Goal: Task Accomplishment & Management: Use online tool/utility

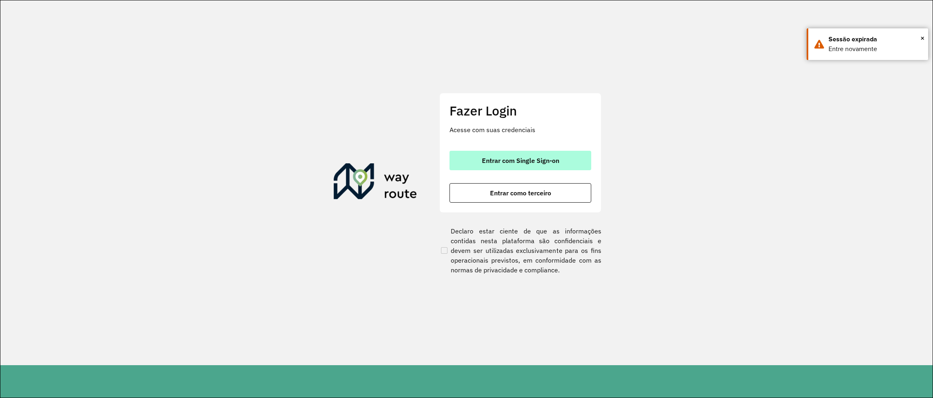
click at [531, 163] on span "Entrar com Single Sign-on" at bounding box center [520, 160] width 77 height 6
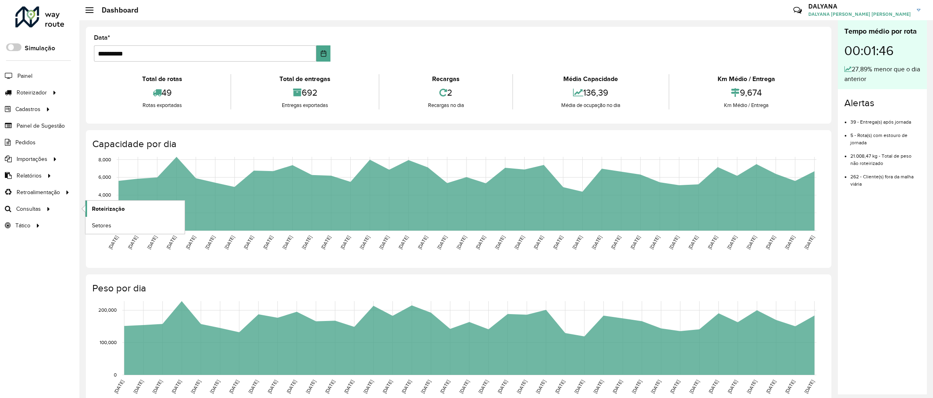
click at [111, 208] on span "Roteirização" at bounding box center [108, 209] width 33 height 9
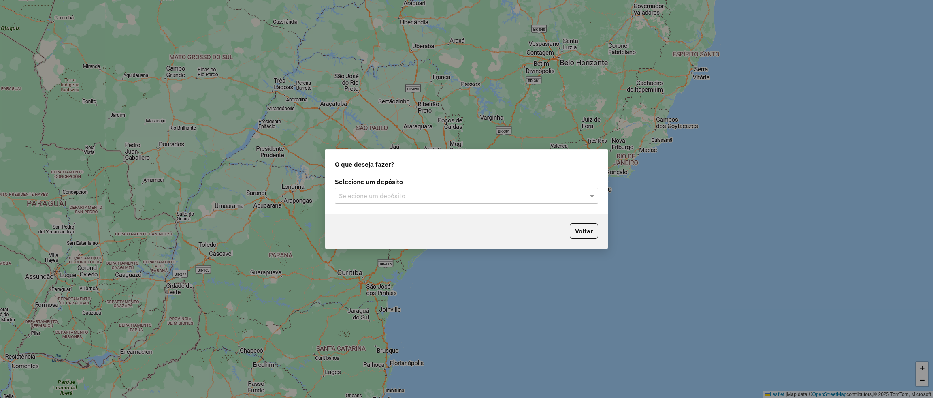
click at [609, 104] on div "O que deseja fazer? Selecione um depósito Selecione um depósito Voltar" at bounding box center [466, 199] width 933 height 398
click at [480, 196] on input "text" at bounding box center [458, 196] width 239 height 10
click at [386, 217] on div "CDD [DATE] Novo" at bounding box center [467, 219] width 262 height 14
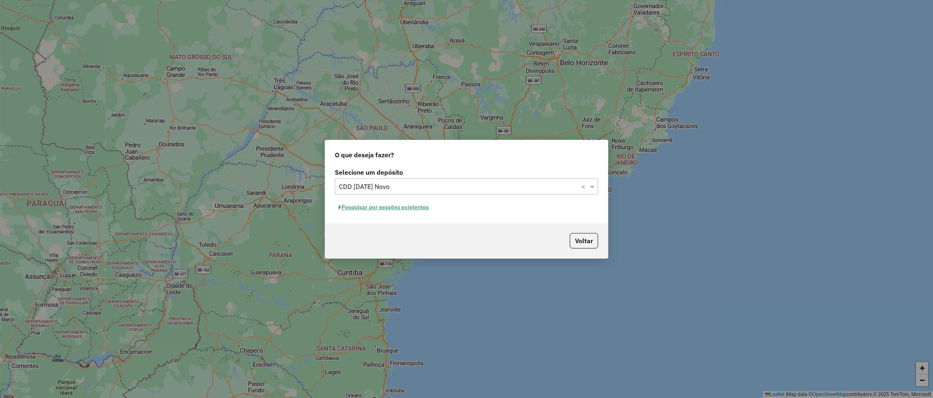
click at [372, 207] on button "Pesquisar por sessões existentes" at bounding box center [384, 207] width 98 height 13
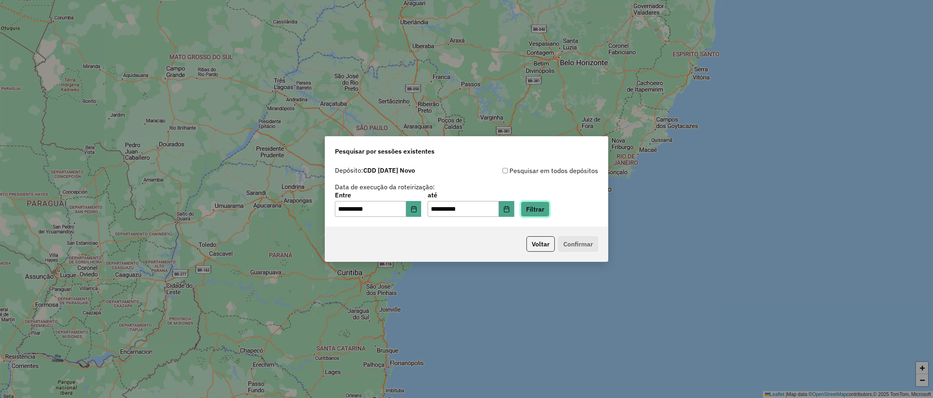
click at [543, 209] on button "Filtrar" at bounding box center [535, 208] width 29 height 15
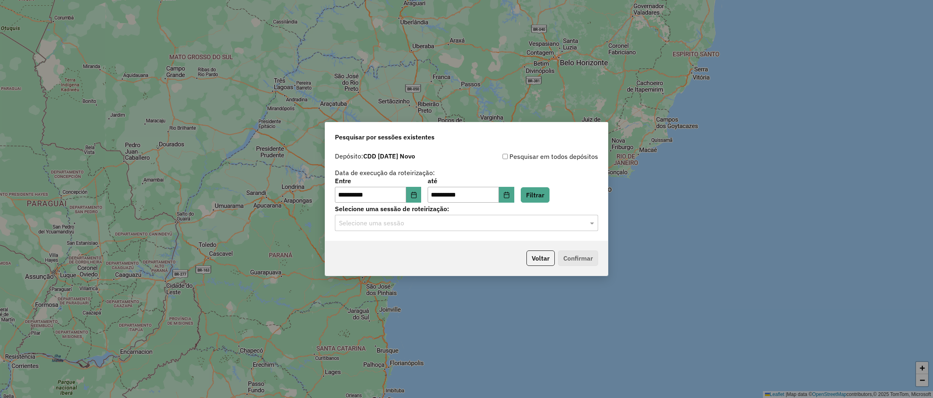
click at [447, 227] on input "text" at bounding box center [458, 223] width 239 height 10
click at [401, 248] on span "1293306 - 13/10/2025 14:57" at bounding box center [371, 246] width 65 height 7
click at [574, 258] on button "Confirmar" at bounding box center [578, 257] width 40 height 15
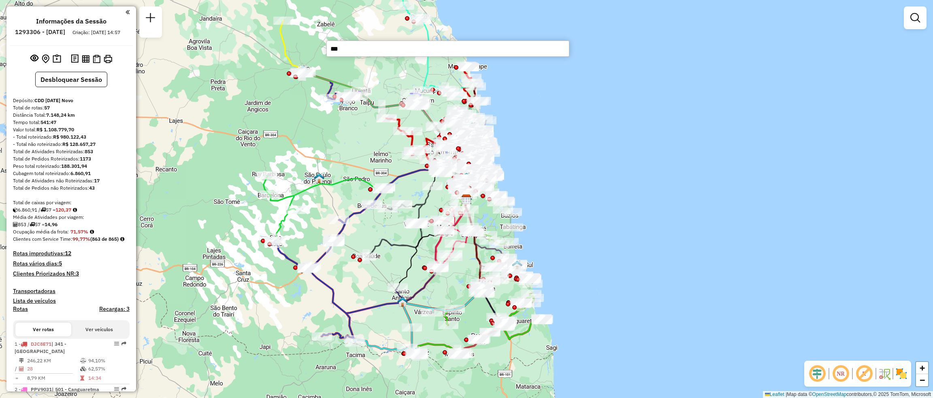
type input "****"
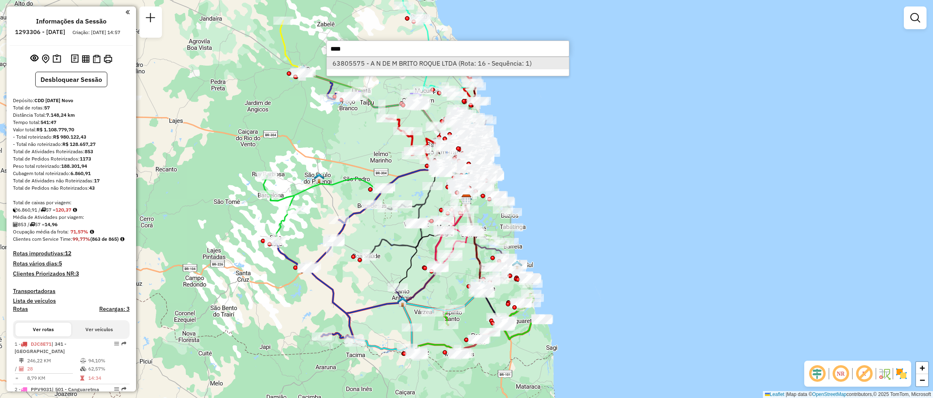
click at [477, 62] on li "63805575 - A N DE M BRITO ROQUE LTDA (Rota: 16 - Sequência: 1)" at bounding box center [448, 63] width 242 height 12
select select "**********"
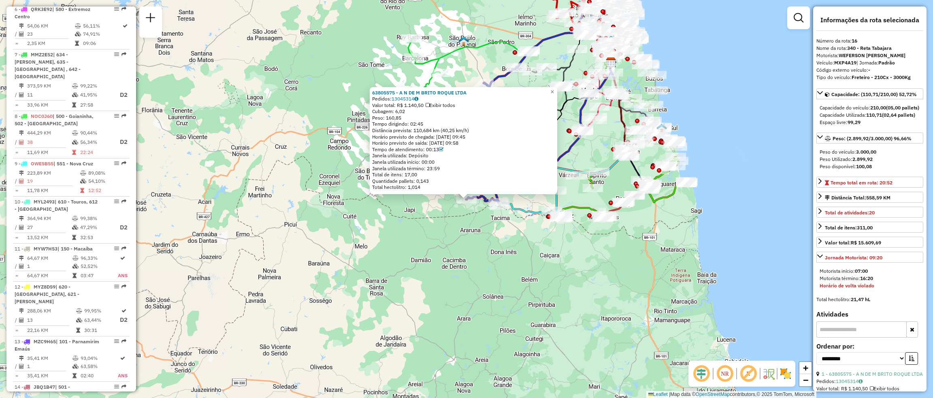
scroll to position [1021, 0]
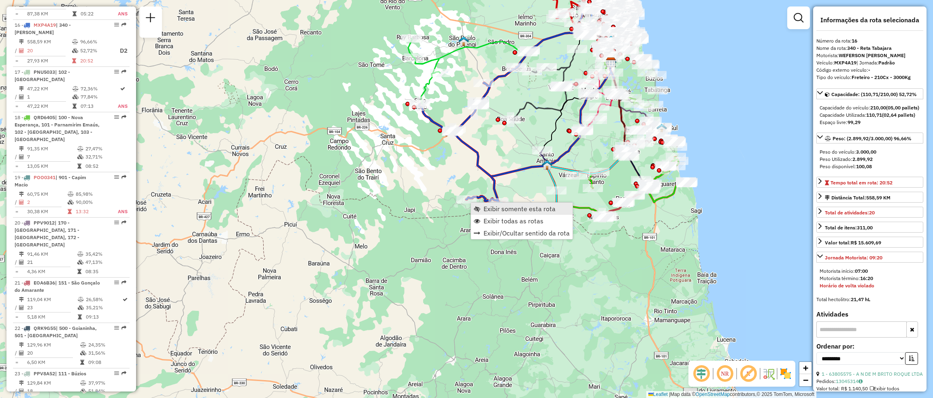
click at [515, 211] on span "Exibir somente esta rota" at bounding box center [520, 208] width 72 height 6
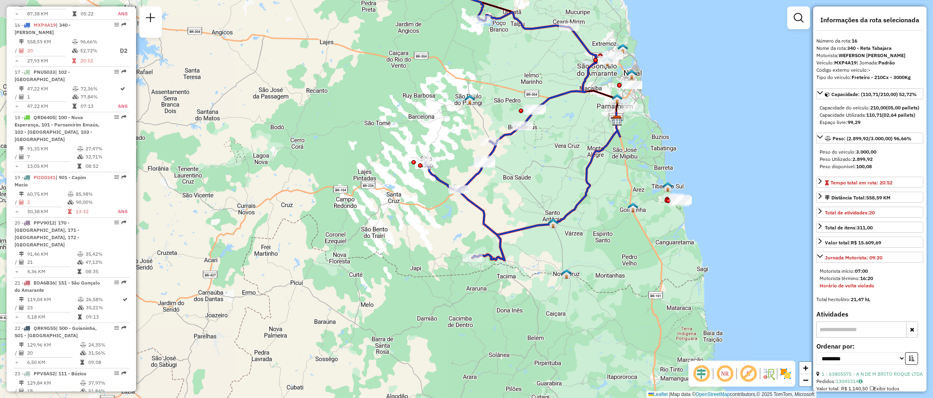
drag, startPoint x: 513, startPoint y: 332, endPoint x: 569, endPoint y: 259, distance: 92.1
click at [569, 259] on div "Janela de atendimento Grade de atendimento Capacidade Transportadoras Veículos …" at bounding box center [466, 199] width 933 height 398
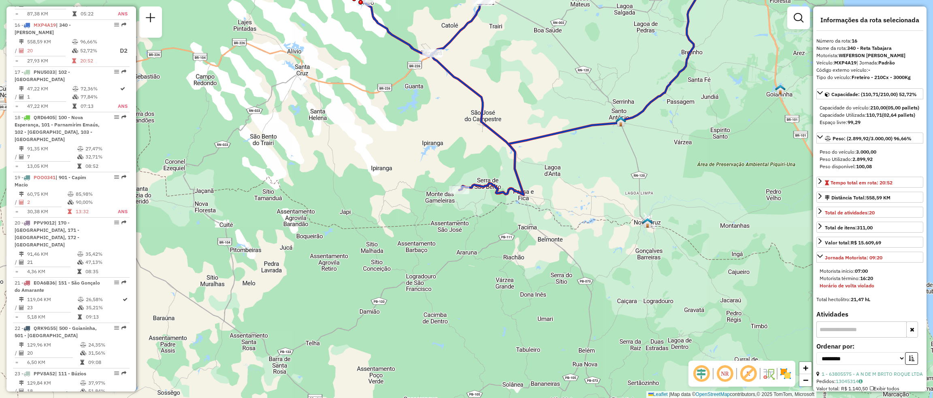
drag, startPoint x: 601, startPoint y: 149, endPoint x: 601, endPoint y: 154, distance: 4.9
click at [601, 154] on div "Janela de atendimento Grade de atendimento Capacidade Transportadoras Veículos …" at bounding box center [466, 199] width 933 height 398
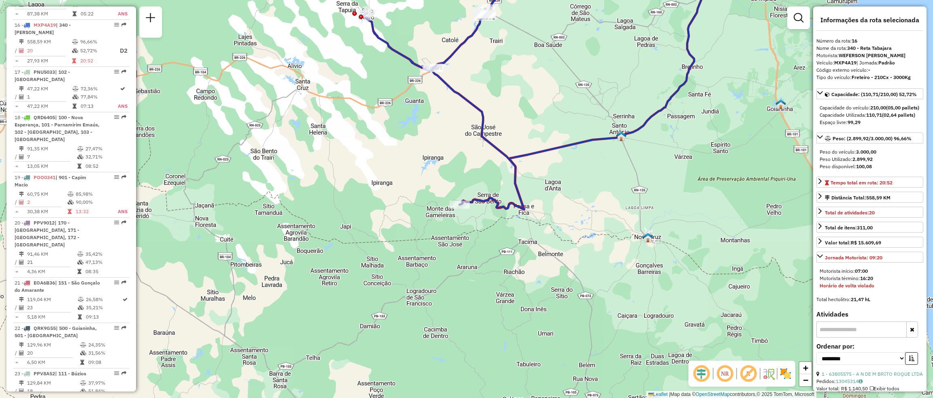
drag, startPoint x: 602, startPoint y: 164, endPoint x: 600, endPoint y: 191, distance: 26.8
click at [600, 191] on div "Janela de atendimento Grade de atendimento Capacidade Transportadoras Veículos …" at bounding box center [466, 199] width 933 height 398
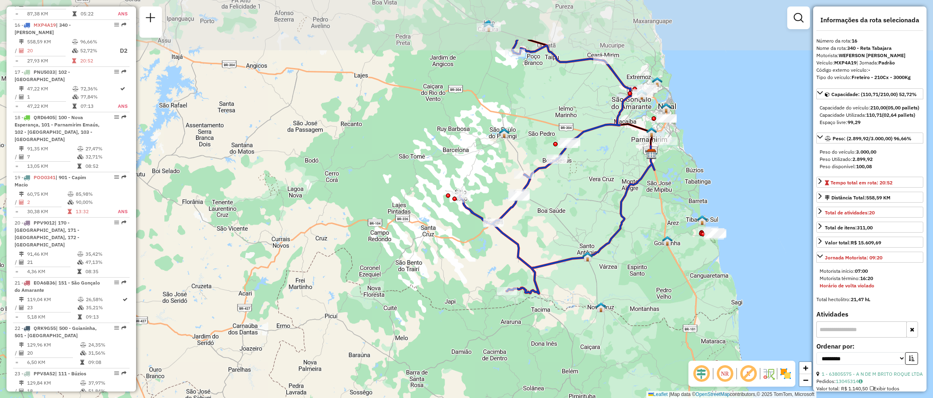
drag, startPoint x: 614, startPoint y: 160, endPoint x: 592, endPoint y: 240, distance: 82.4
click at [592, 240] on div "Janela de atendimento Grade de atendimento Capacidade Transportadoras Veículos …" at bounding box center [466, 199] width 933 height 398
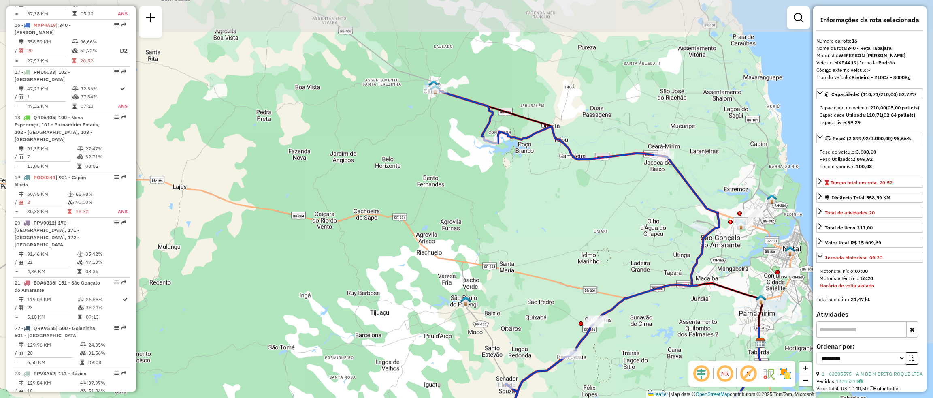
drag, startPoint x: 475, startPoint y: 43, endPoint x: 440, endPoint y: 135, distance: 99.1
click at [440, 135] on div "Janela de atendimento Grade de atendimento Capacidade Transportadoras Veículos …" at bounding box center [466, 199] width 933 height 398
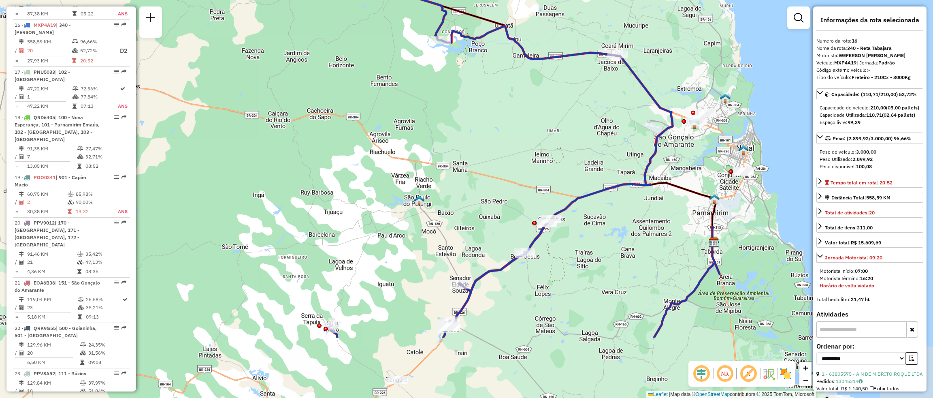
drag, startPoint x: 537, startPoint y: 215, endPoint x: 510, endPoint y: 151, distance: 70.2
click at [510, 151] on div "Janela de atendimento Grade de atendimento Capacidade Transportadoras Veículos …" at bounding box center [466, 199] width 933 height 398
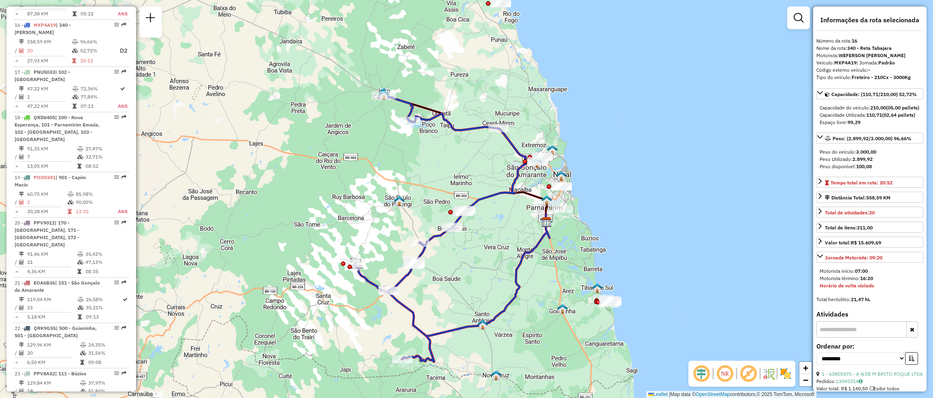
drag, startPoint x: 581, startPoint y: 249, endPoint x: 511, endPoint y: 256, distance: 70.7
click at [511, 256] on div "Janela de atendimento Grade de atendimento Capacidade Transportadoras Veículos …" at bounding box center [466, 199] width 933 height 398
